Goal: Task Accomplishment & Management: Manage account settings

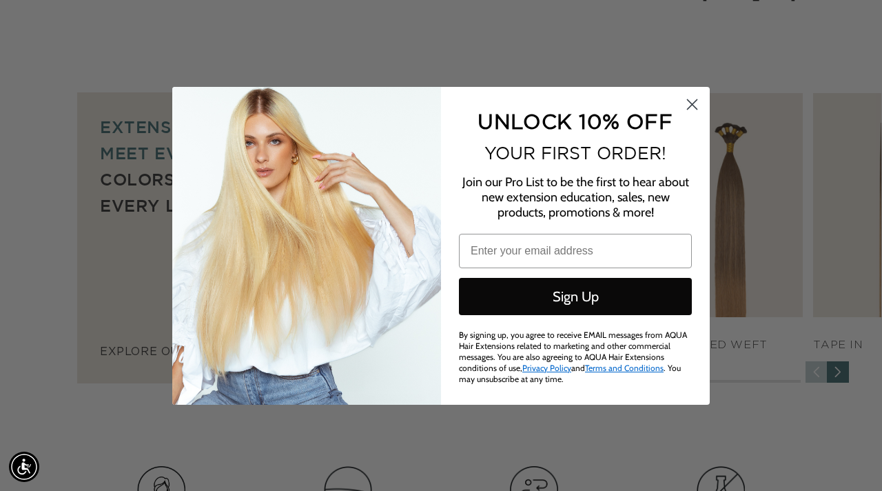
scroll to position [0, 1569]
click at [694, 113] on circle "Close dialog" at bounding box center [692, 103] width 23 height 23
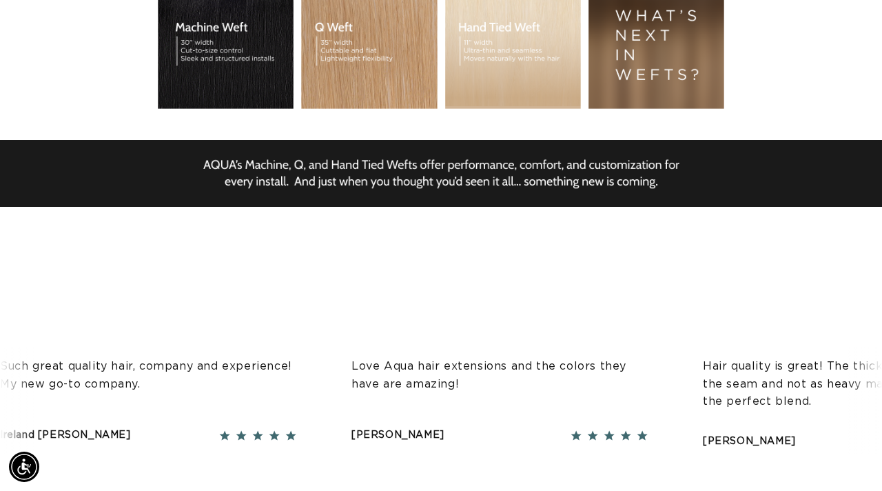
scroll to position [0, 0]
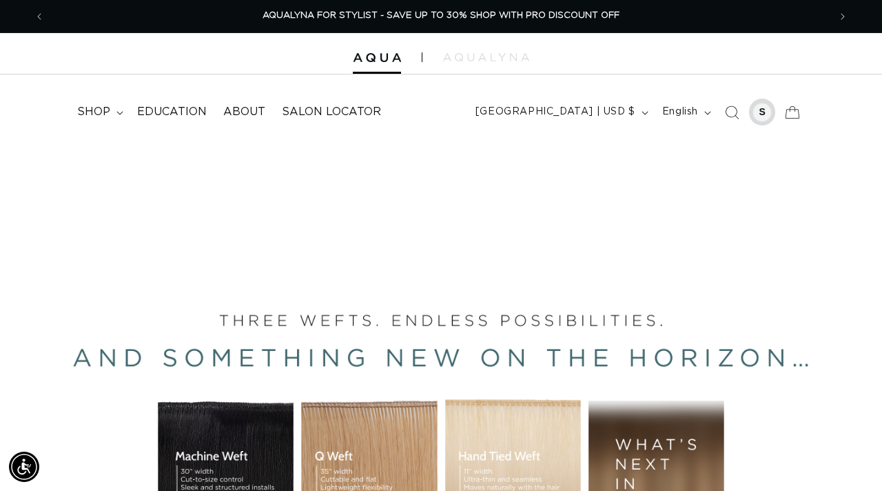
click at [772, 110] on div at bounding box center [762, 112] width 27 height 27
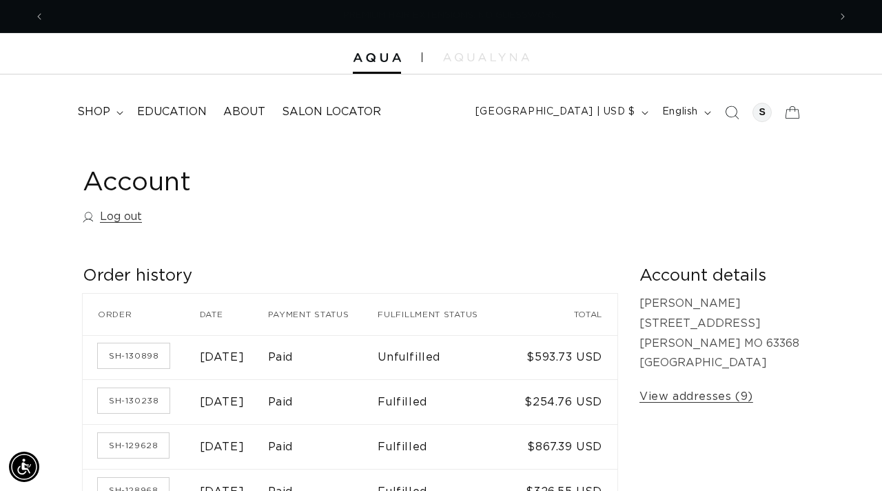
scroll to position [0, 785]
